Goal: Task Accomplishment & Management: Manage account settings

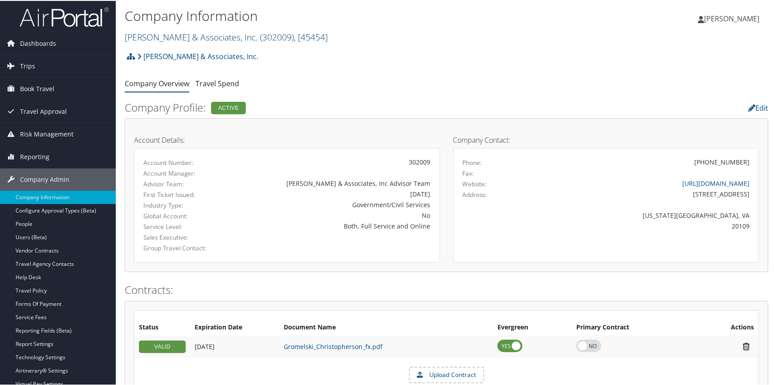
click at [185, 38] on link "Gromelski & Associates, Inc. ( 302009 ) , [ 45454 ]" at bounding box center [226, 36] width 203 height 12
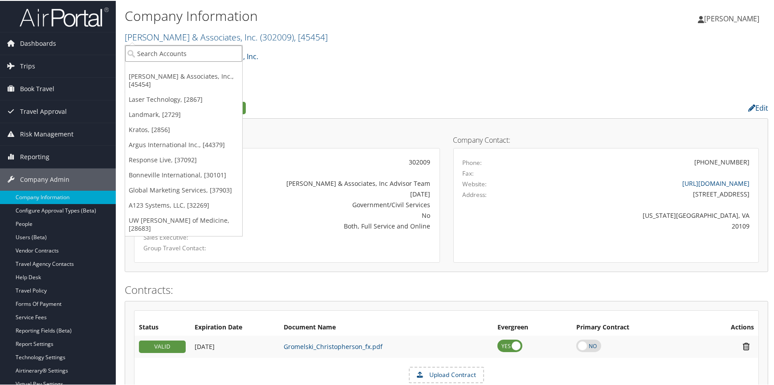
click at [174, 50] on input "search" at bounding box center [183, 53] width 117 height 16
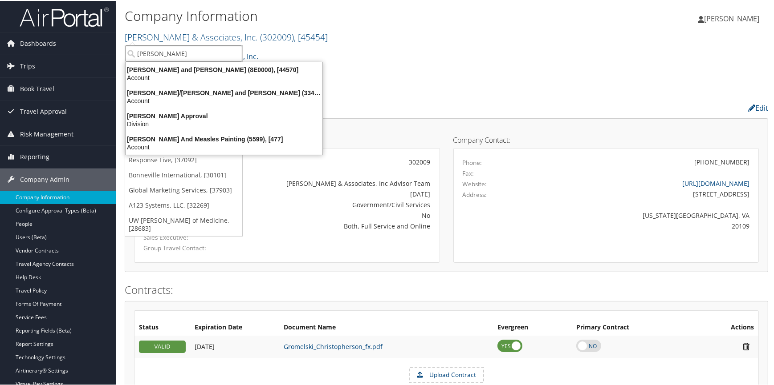
type input "thomasa"
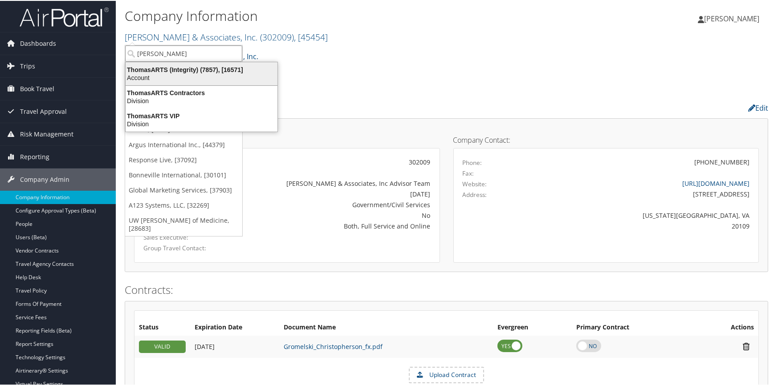
click at [197, 75] on div "Account" at bounding box center [201, 77] width 162 height 8
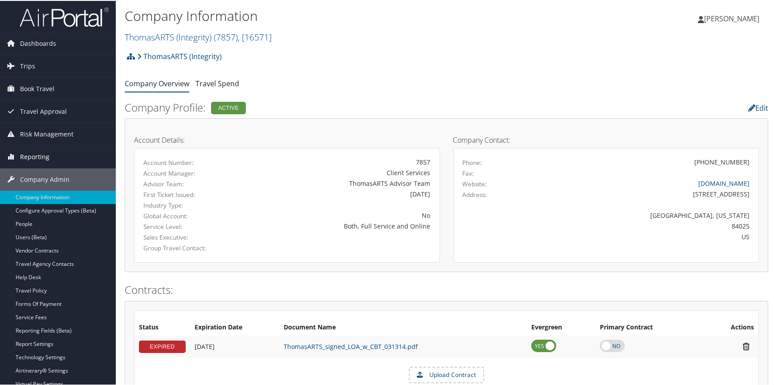
click at [37, 150] on span "Reporting" at bounding box center [34, 156] width 29 height 22
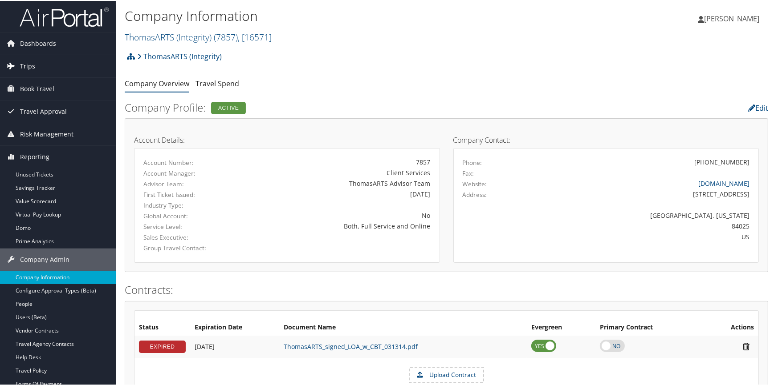
click at [24, 65] on span "Trips" at bounding box center [27, 65] width 15 height 22
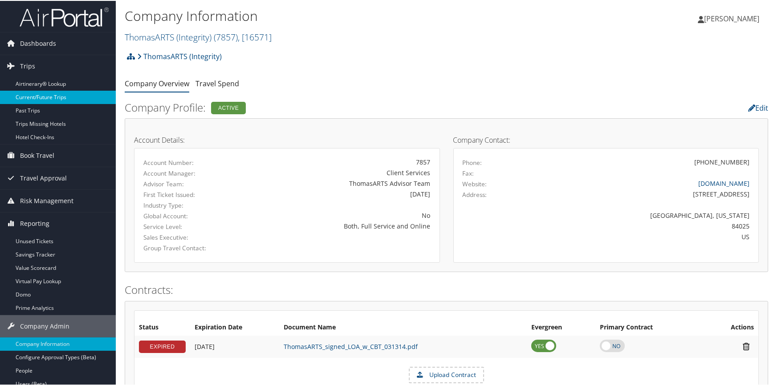
click at [35, 93] on link "Current/Future Trips" at bounding box center [58, 96] width 116 height 13
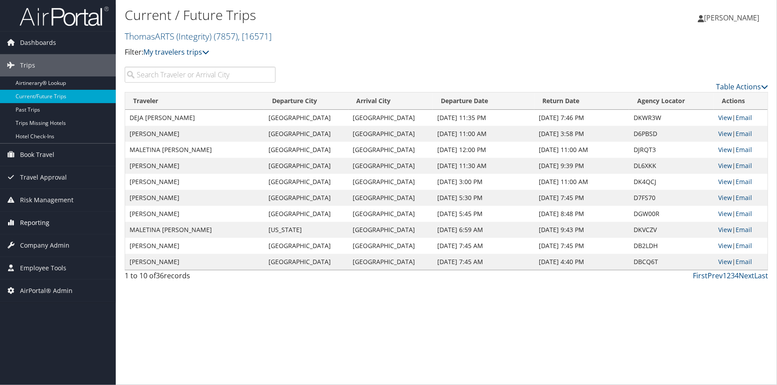
click at [40, 224] on span "Reporting" at bounding box center [34, 223] width 29 height 22
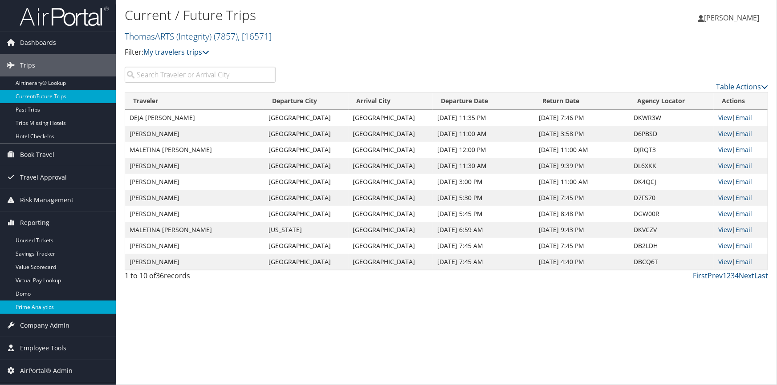
click at [44, 304] on link "Prime Analytics" at bounding box center [58, 307] width 116 height 13
click at [758, 279] on link "Last" at bounding box center [761, 276] width 14 height 10
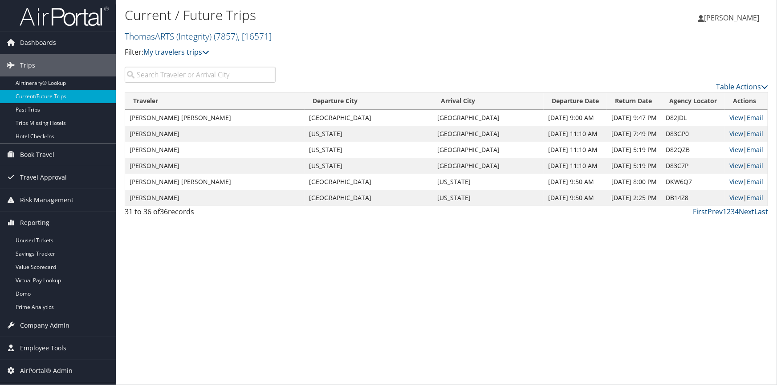
click at [280, 273] on div "Current / Future Trips ThomasARTS (Integrity) ( 7857 ) , [ 16571 ] ThomasARTS (…" at bounding box center [446, 192] width 661 height 385
drag, startPoint x: 513, startPoint y: 197, endPoint x: 583, endPoint y: 198, distance: 70.3
click at [583, 198] on td "Dec 9, 2025 9:50 AM" at bounding box center [574, 198] width 63 height 16
drag, startPoint x: 129, startPoint y: 195, endPoint x: 581, endPoint y: 196, distance: 451.7
click at [581, 196] on tr "PAUL L OBRAY Salt Lake City Washington Dec 9, 2025 9:50 AM Dec 12, 2025 2:25 PM…" at bounding box center [446, 198] width 642 height 16
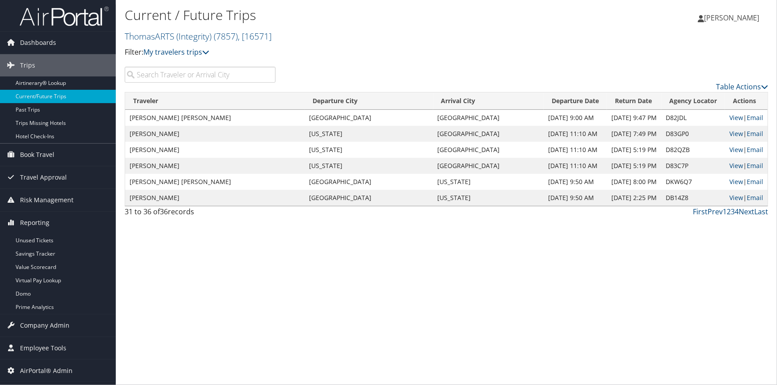
drag, startPoint x: 510, startPoint y: 117, endPoint x: 575, endPoint y: 199, distance: 104.5
click at [575, 199] on tbody "KARLI JANE GILLESPIE Charleston Seattle Nov 17, 2025 9:00 AM Nov 19, 2025 9:47 …" at bounding box center [446, 158] width 642 height 96
click at [563, 213] on div "First Prev 1 2 3 4 Next Last" at bounding box center [528, 212] width 479 height 11
click at [59, 324] on span "Company Admin" at bounding box center [44, 326] width 49 height 22
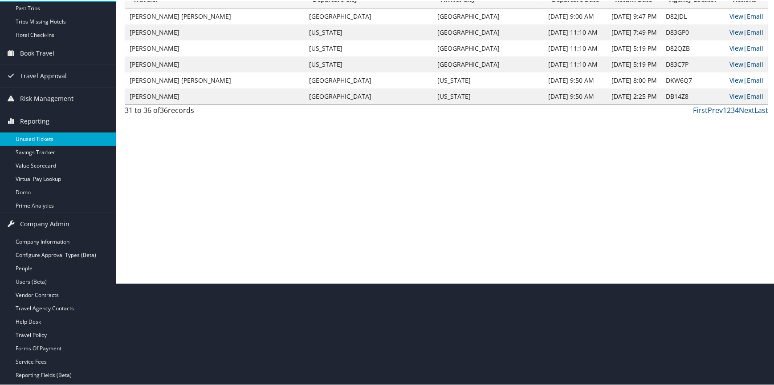
scroll to position [121, 0]
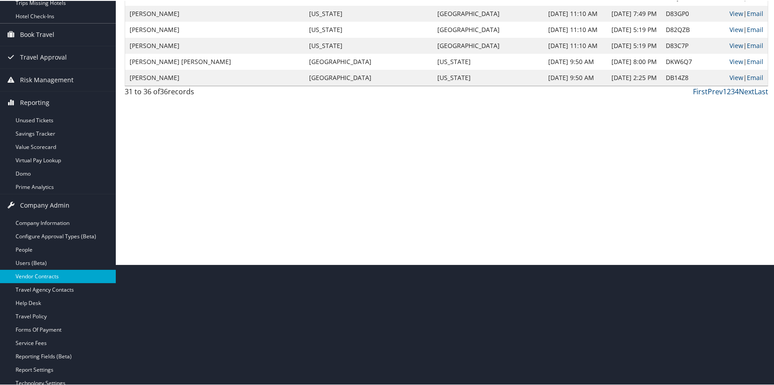
click at [64, 274] on link "Vendor Contracts" at bounding box center [58, 275] width 116 height 13
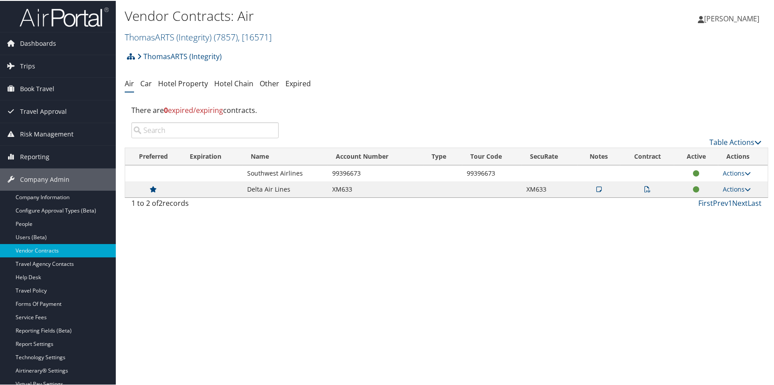
drag, startPoint x: 247, startPoint y: 171, endPoint x: 387, endPoint y: 170, distance: 139.3
click at [387, 170] on tr "Southwest Airlines 99396673 99396673 Actions View Contracts Edit Contract Delete" at bounding box center [446, 173] width 642 height 16
click at [378, 173] on td "99396673" at bounding box center [376, 173] width 96 height 16
click at [248, 184] on td "Delta Air Lines" at bounding box center [285, 189] width 85 height 16
click at [146, 81] on link "Car" at bounding box center [146, 83] width 12 height 10
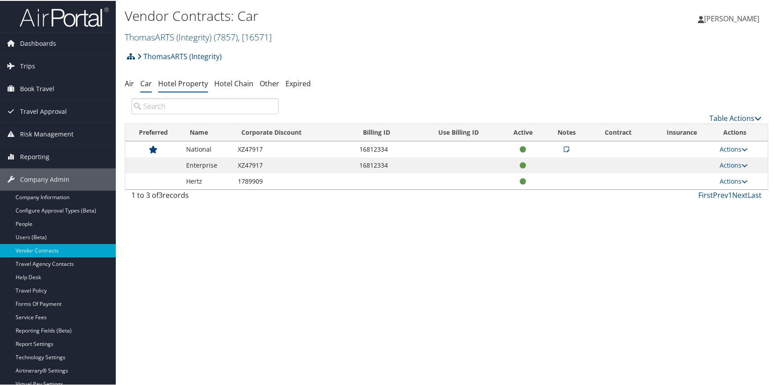
click at [169, 82] on link "Hotel Property" at bounding box center [183, 83] width 50 height 10
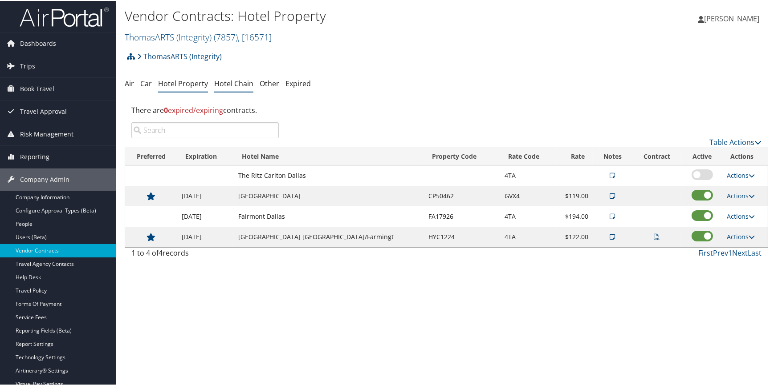
click at [237, 81] on link "Hotel Chain" at bounding box center [233, 83] width 39 height 10
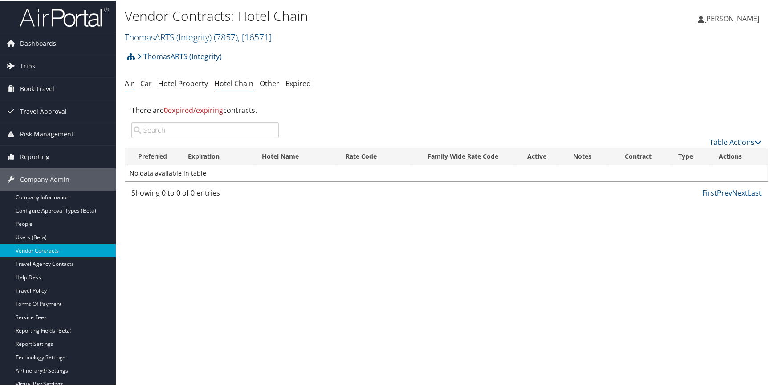
click at [127, 80] on link "Air" at bounding box center [129, 83] width 9 height 10
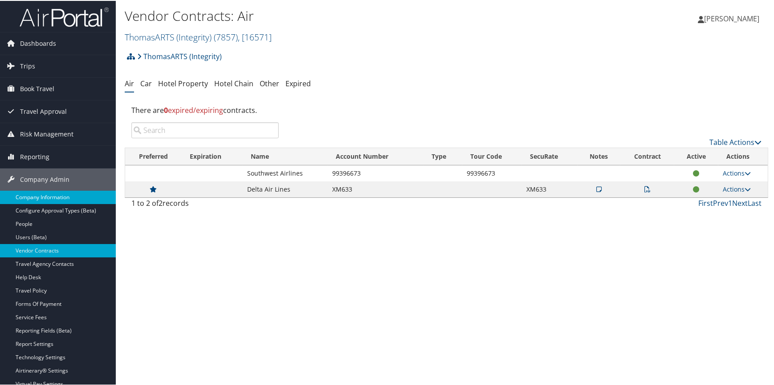
click at [62, 196] on link "Company Information" at bounding box center [58, 196] width 116 height 13
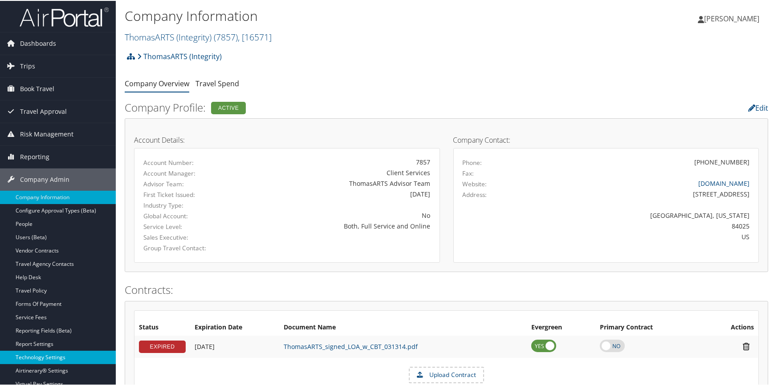
click at [52, 358] on link "Technology Settings" at bounding box center [58, 356] width 116 height 13
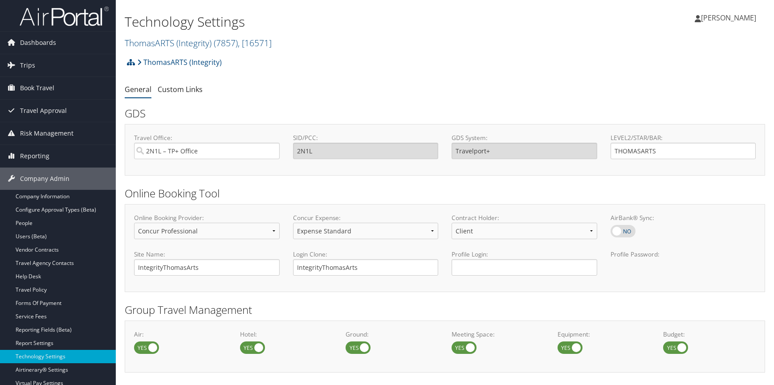
select select "4"
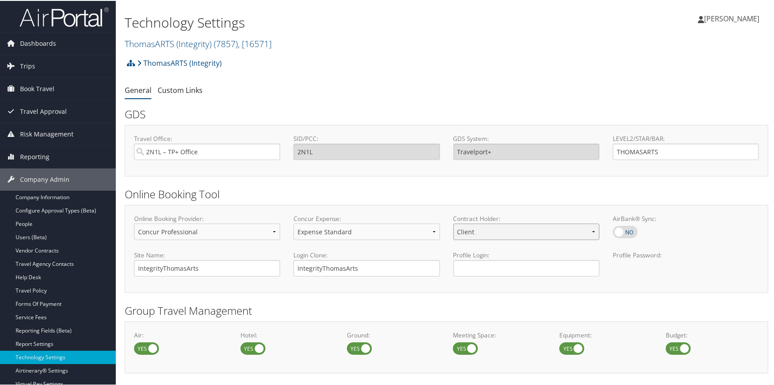
click at [482, 235] on select "Client TMC" at bounding box center [526, 231] width 146 height 16
click at [472, 191] on h2 "Online Booking Tool" at bounding box center [446, 193] width 643 height 15
click at [47, 161] on span "Reporting" at bounding box center [34, 156] width 29 height 22
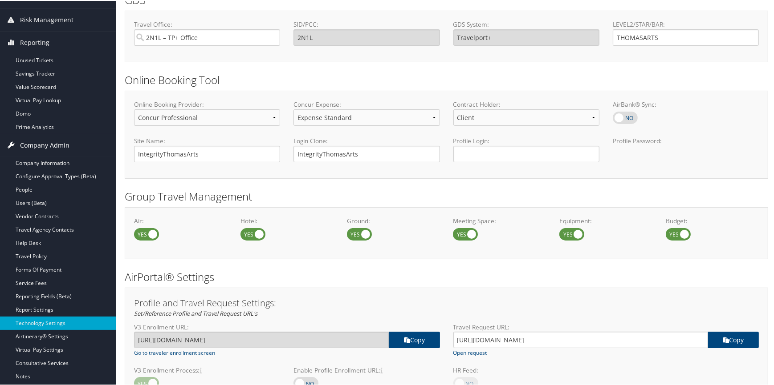
scroll to position [121, 0]
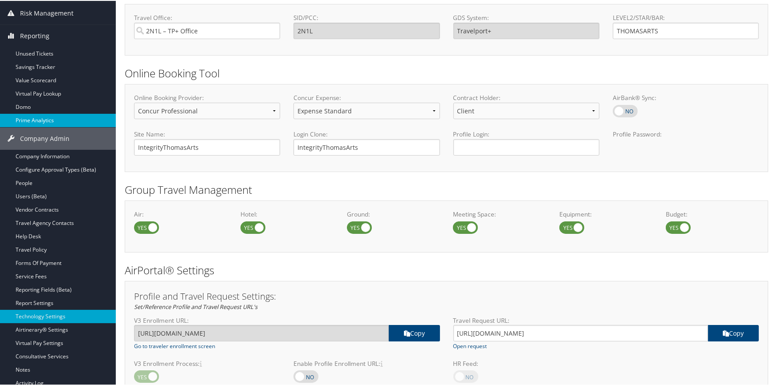
click at [50, 113] on link "Prime Analytics" at bounding box center [58, 119] width 116 height 13
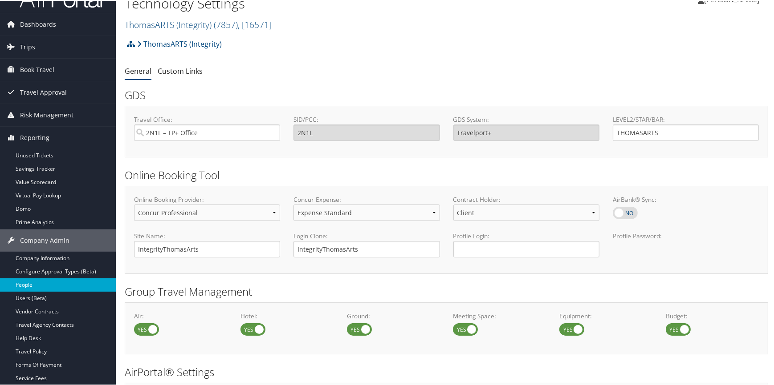
scroll to position [0, 0]
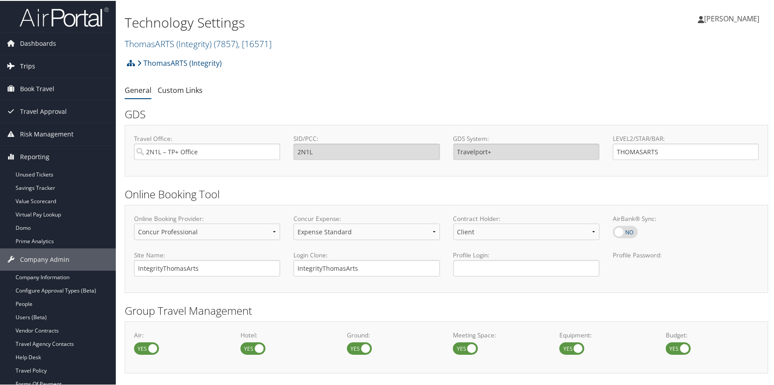
click at [25, 66] on span "Trips" at bounding box center [27, 65] width 15 height 22
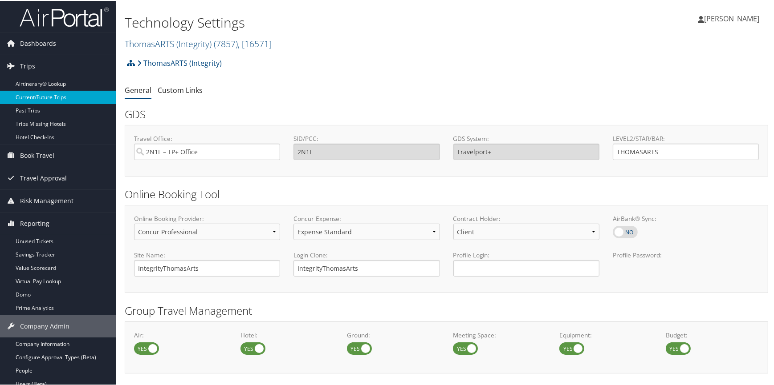
click at [55, 97] on link "Current/Future Trips" at bounding box center [58, 96] width 116 height 13
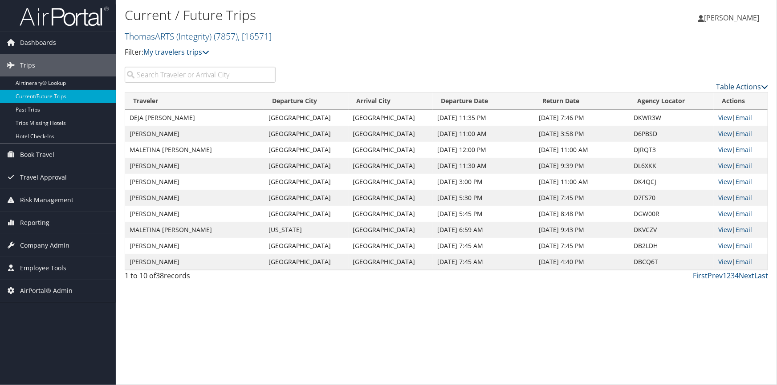
click at [724, 89] on link "Table Actions" at bounding box center [742, 87] width 52 height 10
click at [695, 103] on link "Download Report" at bounding box center [705, 100] width 117 height 15
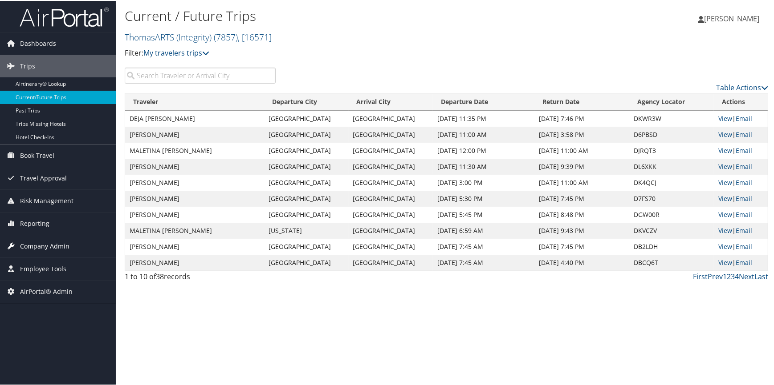
click at [42, 245] on span "Company Admin" at bounding box center [44, 246] width 49 height 22
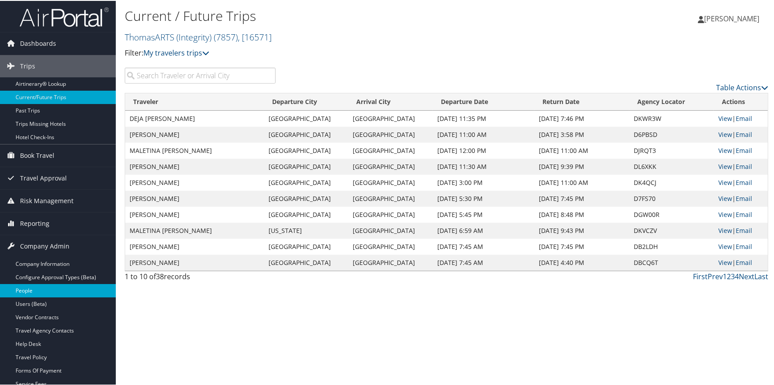
click at [38, 288] on link "People" at bounding box center [58, 290] width 116 height 13
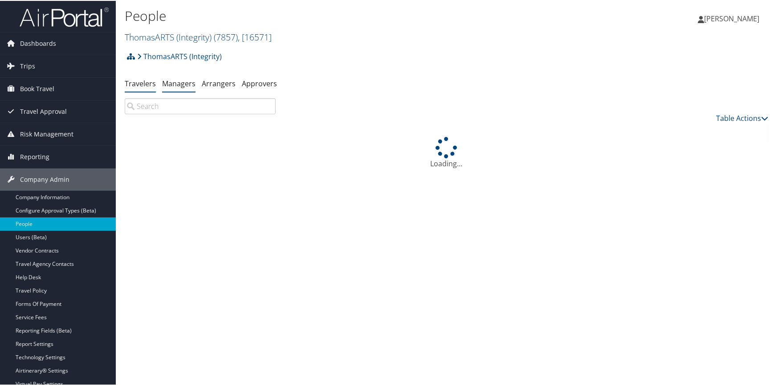
click at [179, 84] on link "Managers" at bounding box center [178, 83] width 33 height 10
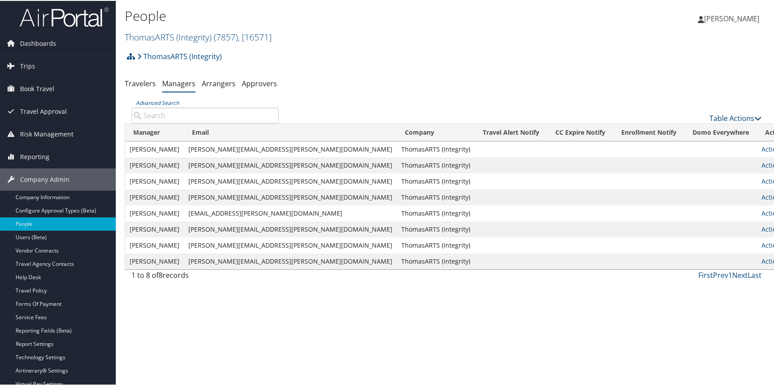
click at [717, 120] on link "Table Actions" at bounding box center [735, 118] width 52 height 10
click at [624, 84] on div at bounding box center [388, 192] width 777 height 385
click at [716, 116] on link "Table Actions" at bounding box center [735, 118] width 52 height 10
click at [532, 90] on div at bounding box center [388, 192] width 777 height 385
click at [55, 252] on link "Vendor Contracts" at bounding box center [58, 249] width 116 height 13
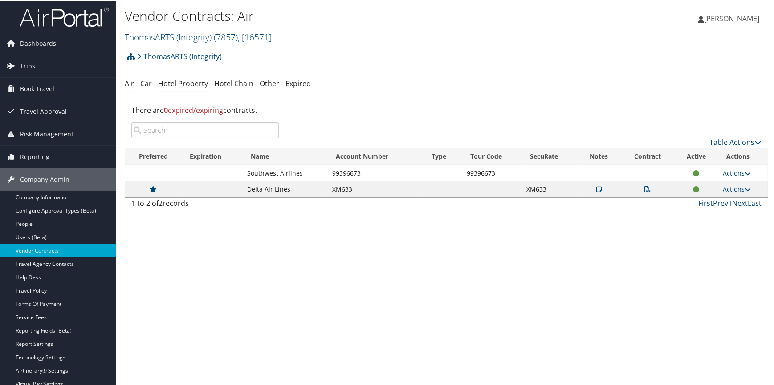
click at [160, 81] on link "Hotel Property" at bounding box center [183, 83] width 50 height 10
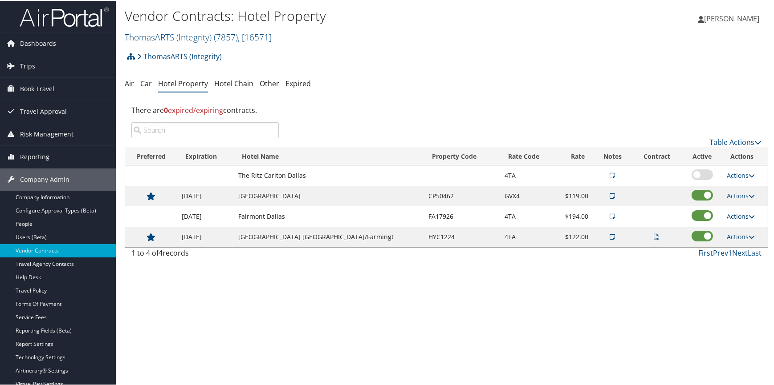
click at [733, 214] on link "Actions" at bounding box center [740, 215] width 28 height 8
click at [738, 242] on link "Edit" at bounding box center [745, 244] width 48 height 15
select select "NLRA"
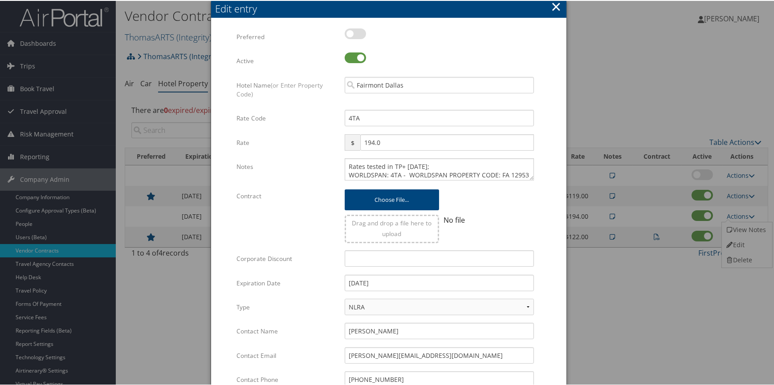
click at [356, 35] on label at bounding box center [354, 33] width 21 height 11
click at [355, 35] on input "checkbox" at bounding box center [352, 35] width 6 height 6
checkbox input "true"
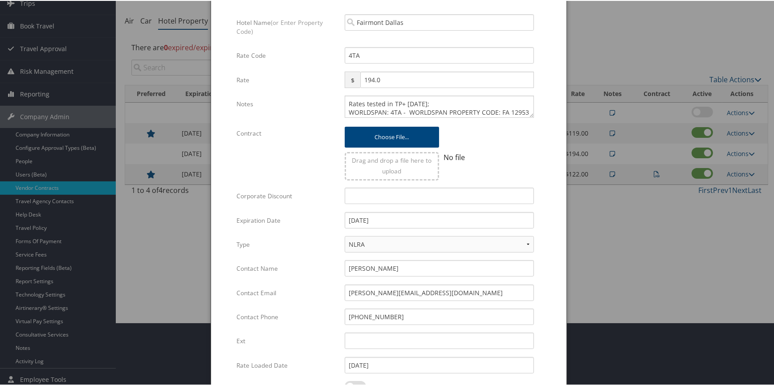
scroll to position [160, 0]
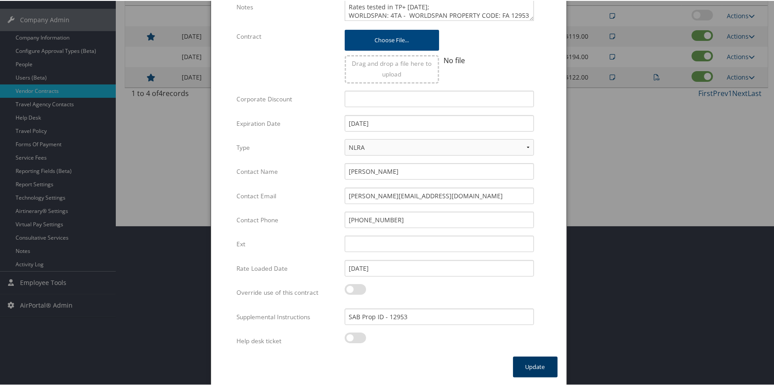
click at [546, 364] on button "Update" at bounding box center [535, 366] width 45 height 21
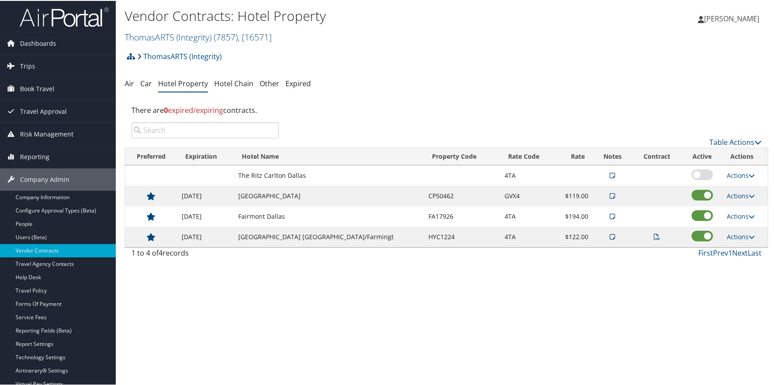
scroll to position [0, 0]
click at [149, 85] on link "Car" at bounding box center [146, 83] width 12 height 10
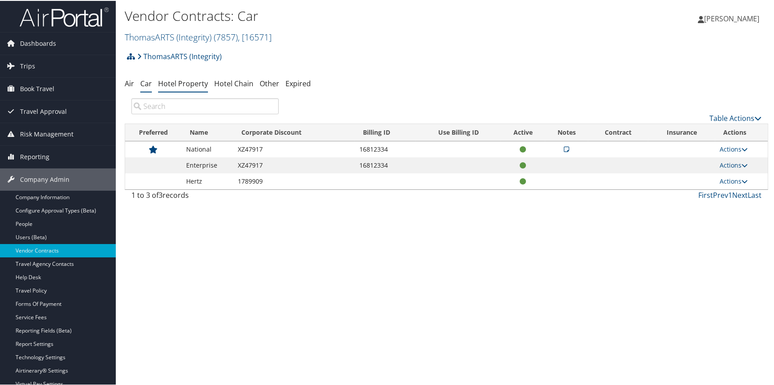
click at [179, 84] on link "Hotel Property" at bounding box center [183, 83] width 50 height 10
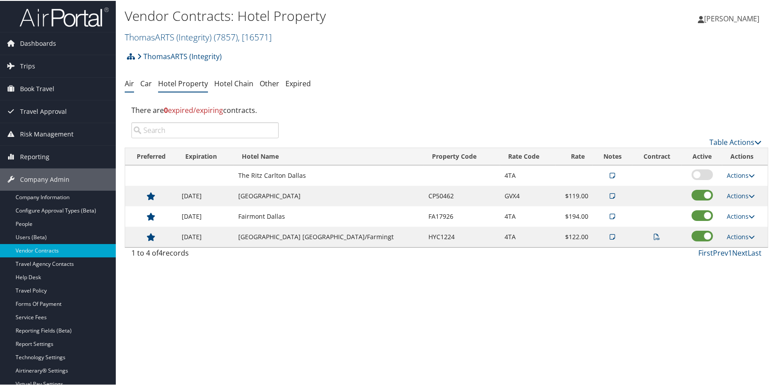
click at [130, 82] on link "Air" at bounding box center [129, 83] width 9 height 10
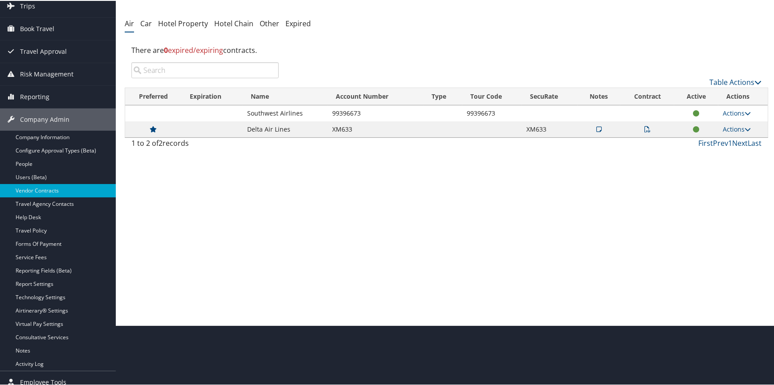
scroll to position [90, 0]
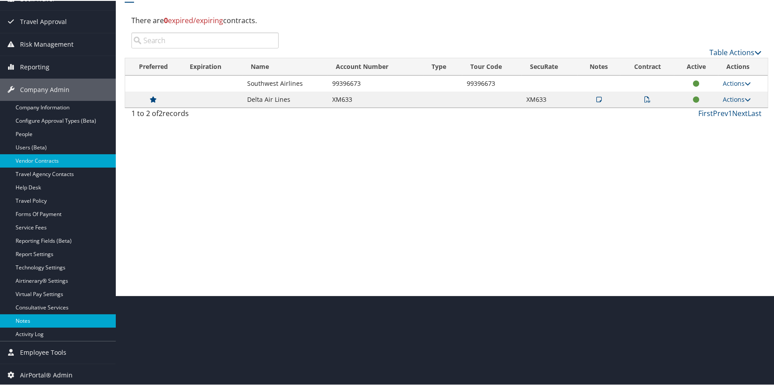
click at [18, 316] on link "Notes" at bounding box center [58, 320] width 116 height 13
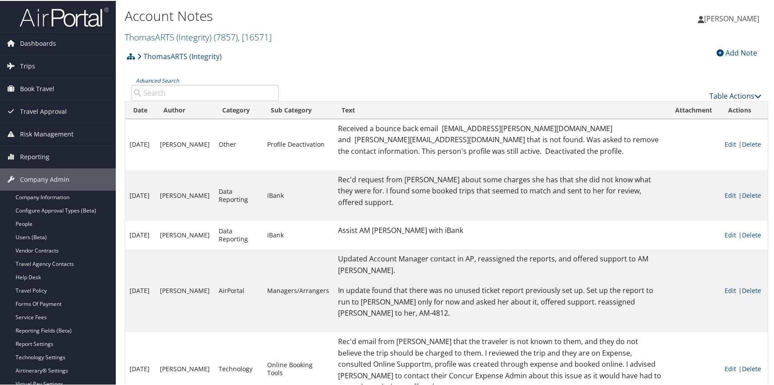
click at [717, 94] on link "Table Actions" at bounding box center [735, 95] width 52 height 10
click at [703, 107] on link "Download Report" at bounding box center [705, 108] width 117 height 15
drag, startPoint x: 345, startPoint y: 47, endPoint x: 384, endPoint y: 54, distance: 39.5
click at [345, 47] on div "ThomasARTS (Integrity) Account Structure ThomasARTS (Integrity) (7857) ACTIVE C…" at bounding box center [286, 59] width 322 height 24
click at [719, 97] on link "Table Actions" at bounding box center [735, 95] width 52 height 10
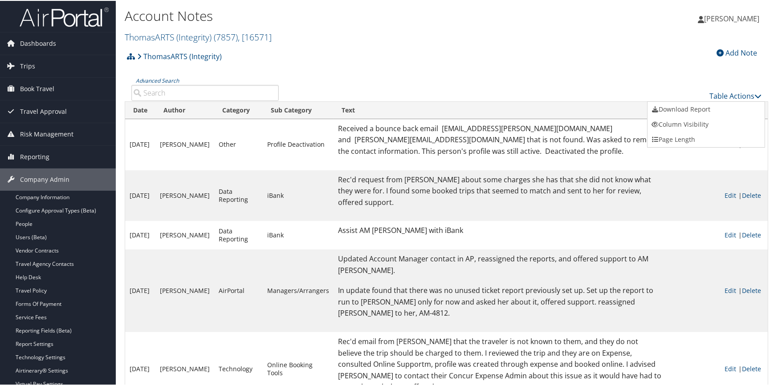
click at [725, 54] on div at bounding box center [388, 192] width 777 height 385
click at [716, 53] on icon at bounding box center [719, 52] width 7 height 7
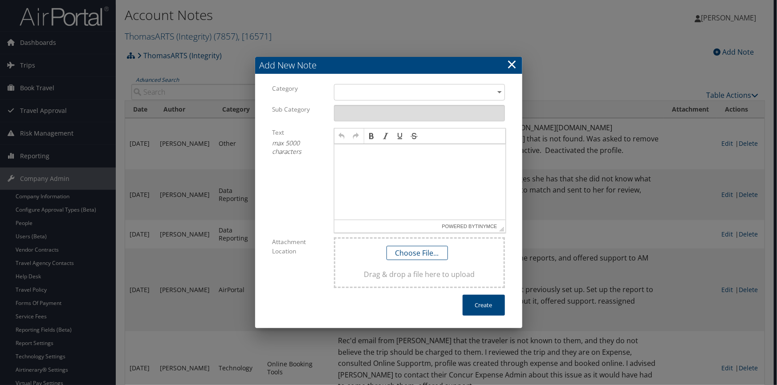
click at [364, 162] on html at bounding box center [419, 153] width 171 height 18
click at [393, 94] on div "​" at bounding box center [419, 92] width 171 height 16
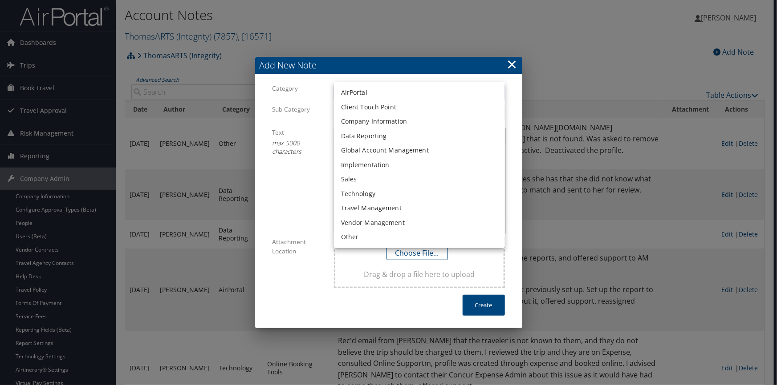
click at [284, 203] on div at bounding box center [388, 192] width 777 height 385
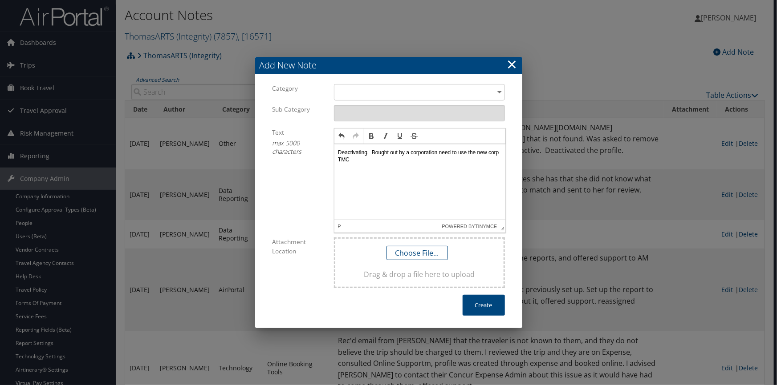
click at [397, 163] on p "Deactivating. Bought out by a corporation need to use the new corp TMC" at bounding box center [419, 157] width 164 height 14
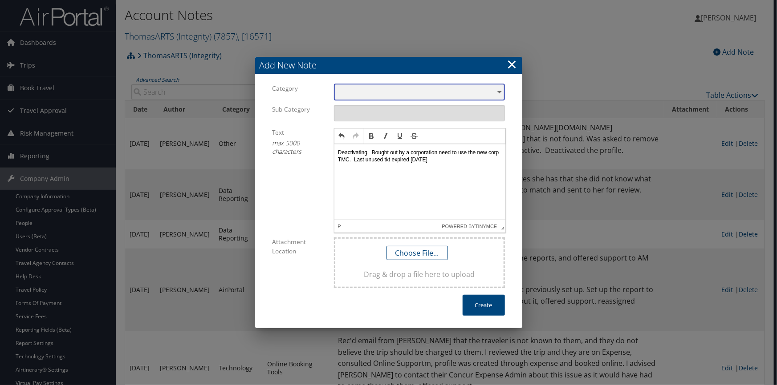
click at [366, 89] on div "​" at bounding box center [419, 92] width 171 height 16
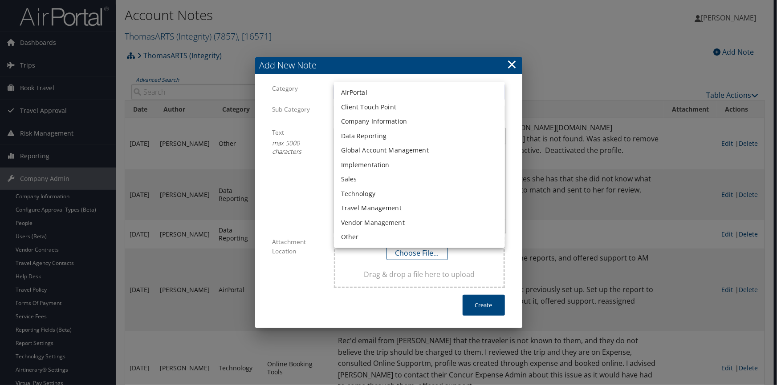
click at [367, 119] on li "Company Information" at bounding box center [419, 121] width 171 height 15
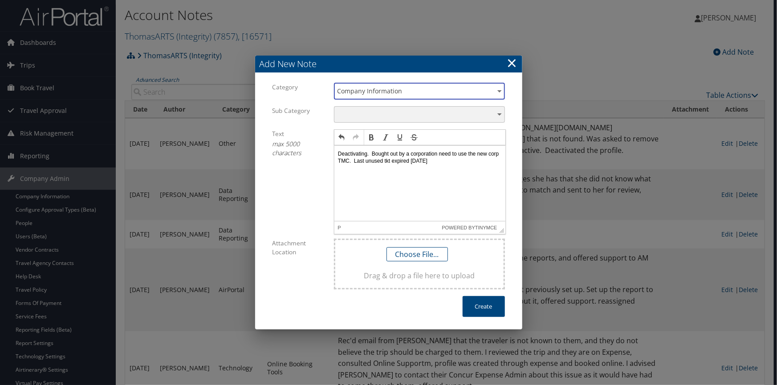
click at [367, 119] on div "​" at bounding box center [419, 114] width 171 height 16
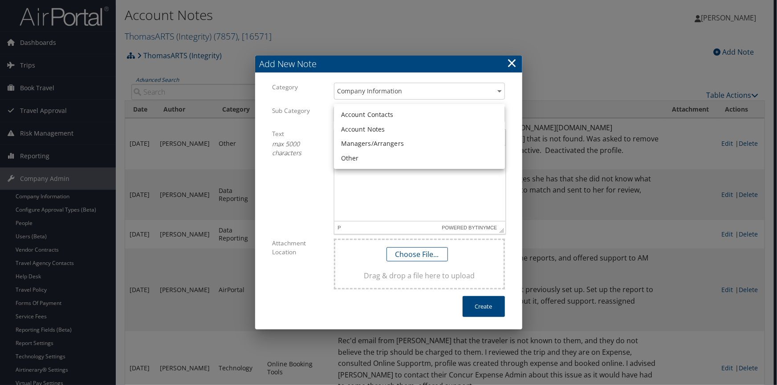
click at [369, 127] on li "Account Notes" at bounding box center [419, 129] width 171 height 15
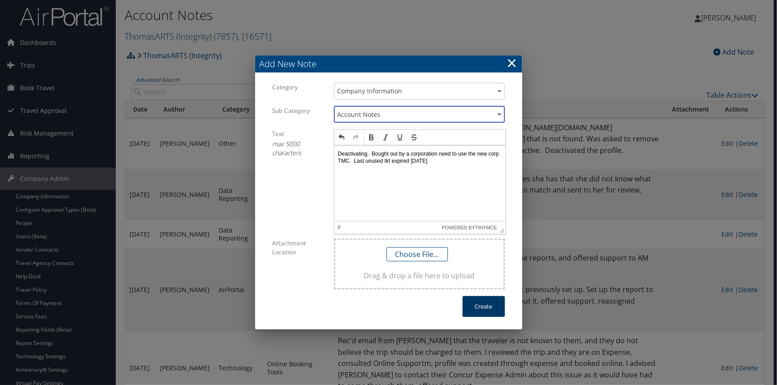
click at [473, 306] on button "Create" at bounding box center [483, 306] width 42 height 21
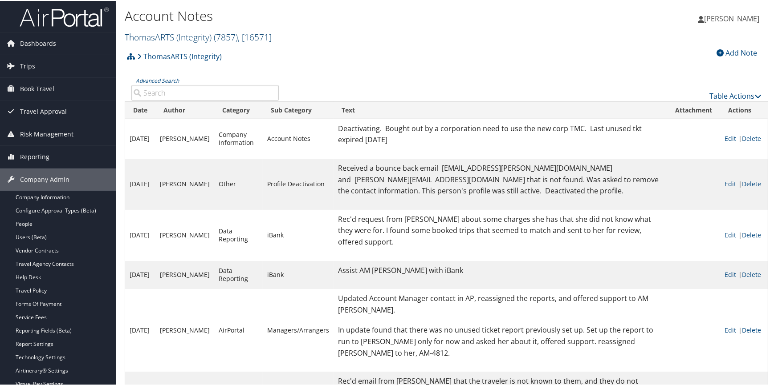
click at [170, 37] on link "ThomasARTS (Integrity) ( 7857 ) , [ 16571 ]" at bounding box center [198, 36] width 147 height 12
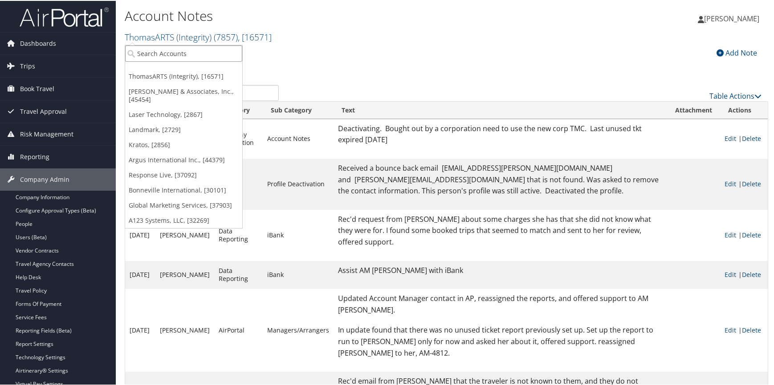
click at [164, 46] on input "search" at bounding box center [183, 53] width 117 height 16
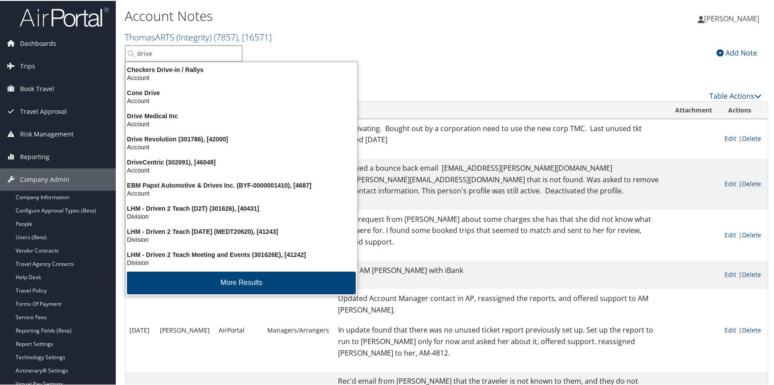
type input "drivec"
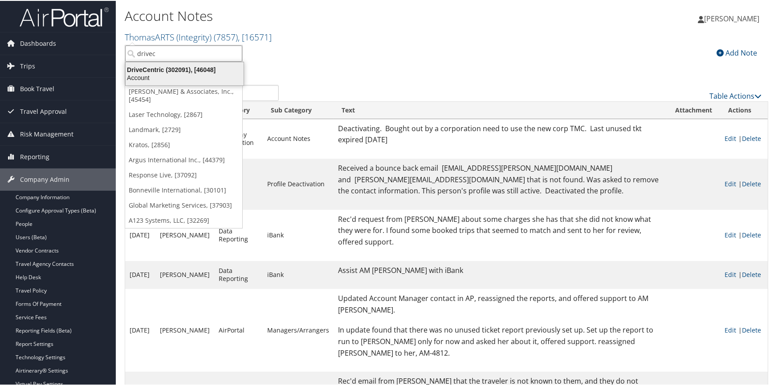
click at [162, 69] on div "DriveCentric (302091), [46048]" at bounding box center [184, 69] width 129 height 8
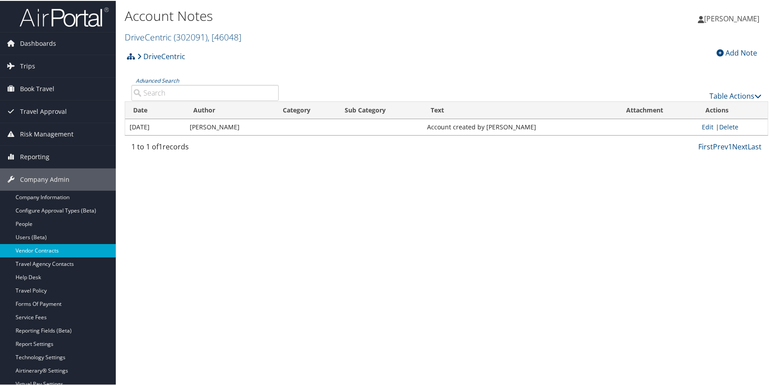
click at [41, 249] on link "Vendor Contracts" at bounding box center [58, 249] width 116 height 13
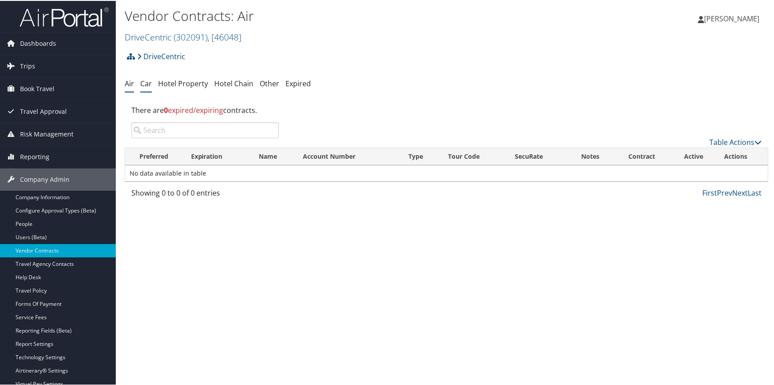
click at [151, 84] on link "Car" at bounding box center [146, 83] width 12 height 10
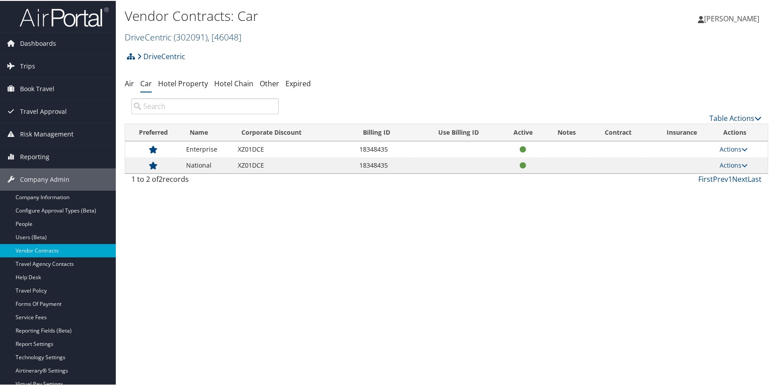
click at [175, 40] on span "( 302091 )" at bounding box center [191, 36] width 34 height 12
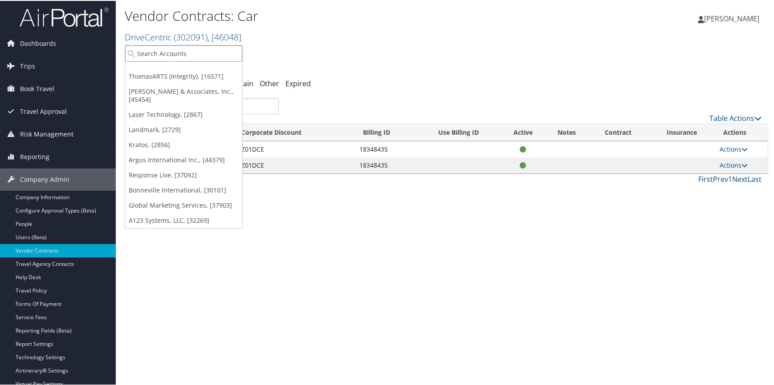
click at [175, 49] on input "search" at bounding box center [183, 53] width 117 height 16
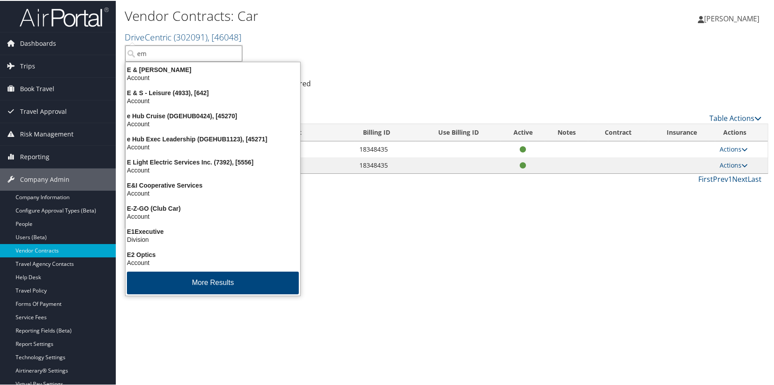
type input "emu"
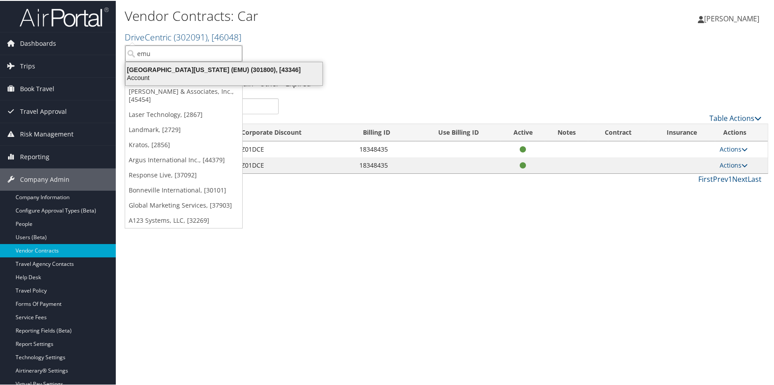
click at [186, 70] on div "Eastern Michigan University (EMU) (301800), [43346]" at bounding box center [223, 69] width 207 height 8
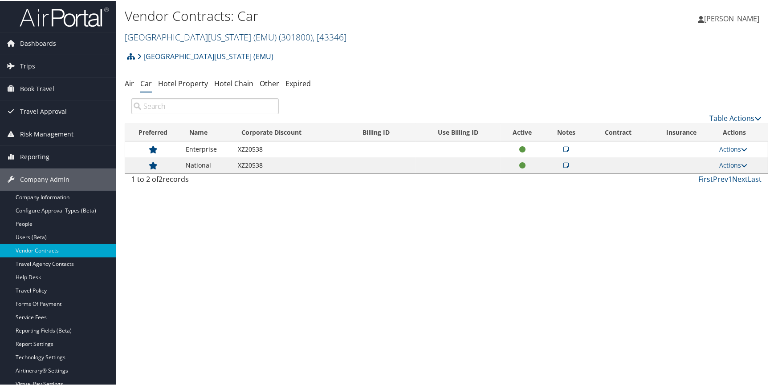
click at [169, 32] on link "[GEOGRAPHIC_DATA][US_STATE] (EMU) ( 301800 ) , [ 43346 ]" at bounding box center [236, 36] width 222 height 12
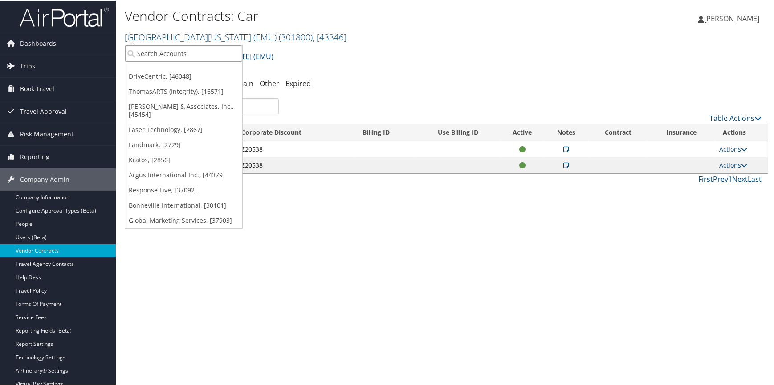
click at [166, 54] on input "search" at bounding box center [183, 53] width 117 height 16
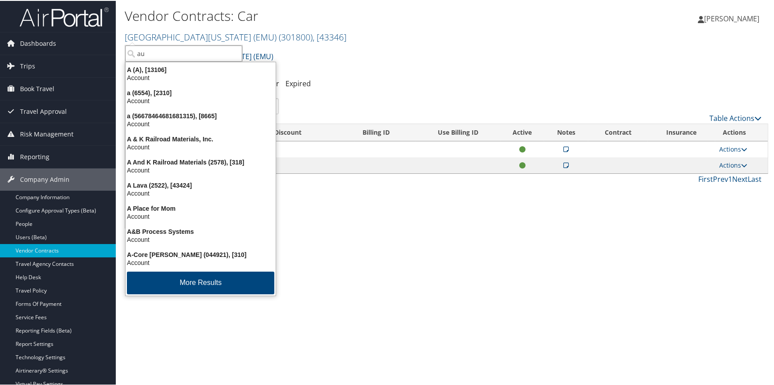
type input "aul"
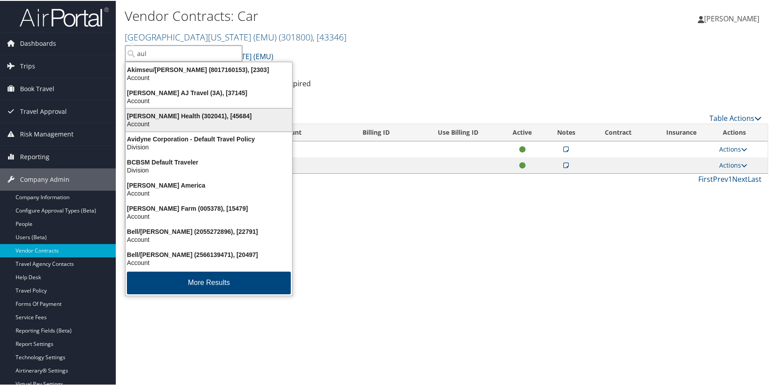
click at [213, 117] on div "[PERSON_NAME] Health (302041), [45684]" at bounding box center [208, 115] width 177 height 8
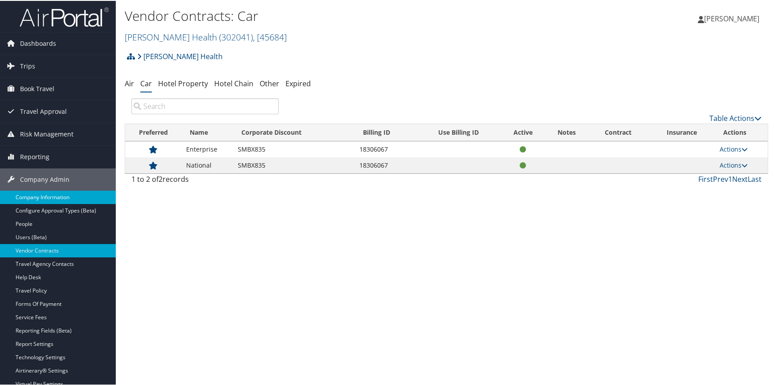
click at [60, 198] on link "Company Information" at bounding box center [58, 196] width 116 height 13
